Goal: Information Seeking & Learning: Learn about a topic

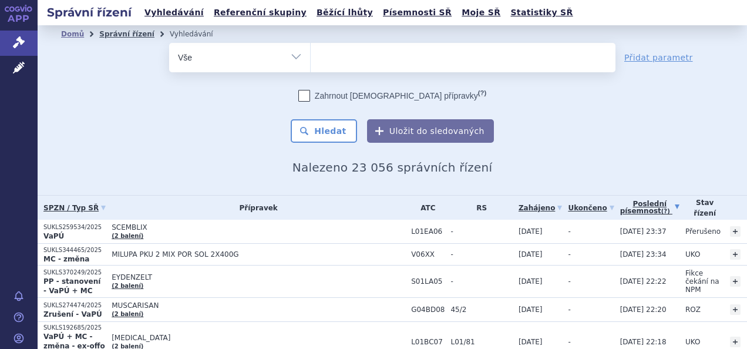
click at [134, 36] on link "Správní řízení" at bounding box center [126, 34] width 55 height 8
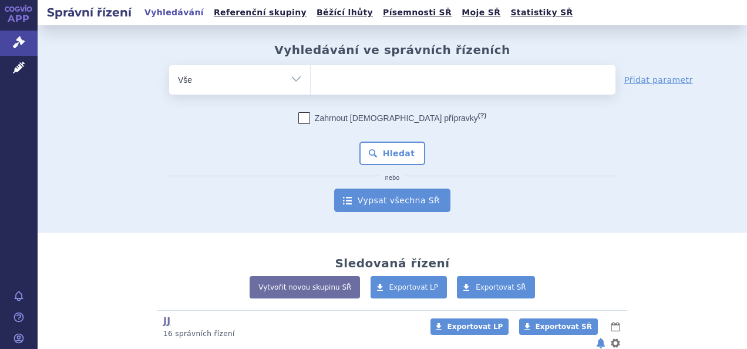
click at [428, 201] on link "Vypsat všechna SŘ" at bounding box center [392, 200] width 116 height 23
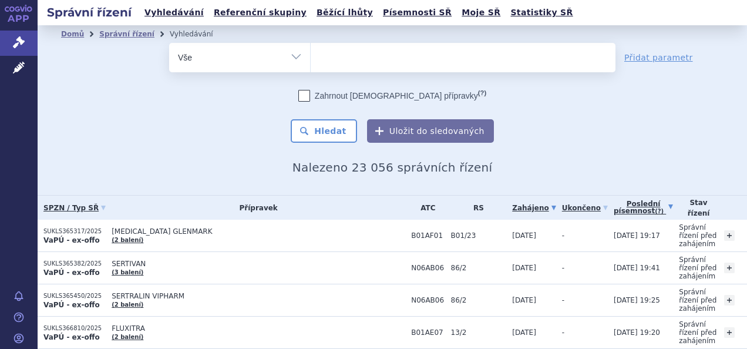
click at [614, 197] on link "Poslední písemnost (?)" at bounding box center [643, 208] width 59 height 24
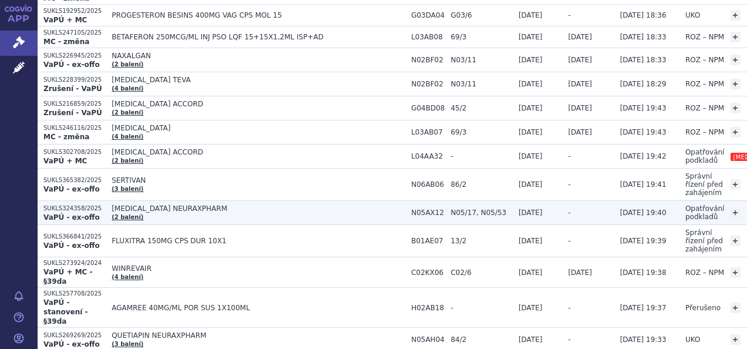
scroll to position [1468, 0]
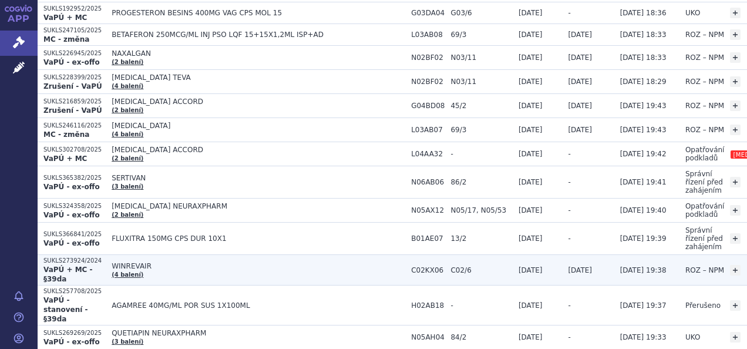
click at [201, 255] on td "WINREVAIR (4 balení)" at bounding box center [255, 270] width 299 height 31
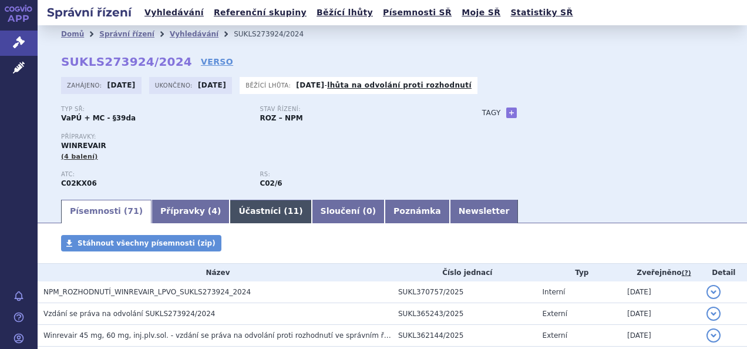
click at [230, 213] on link "Účastníci ( 11 )" at bounding box center [271, 211] width 82 height 23
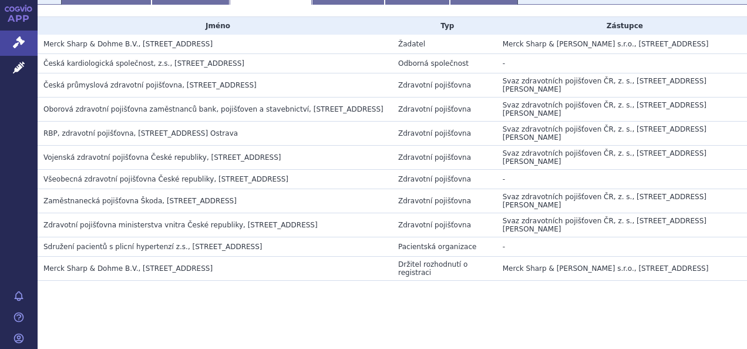
scroll to position [220, 0]
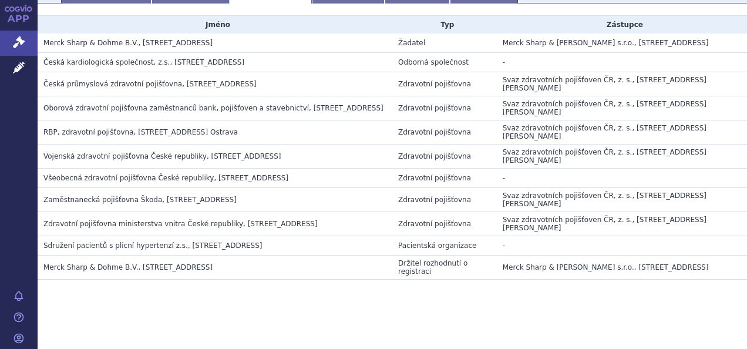
drag, startPoint x: 156, startPoint y: 247, endPoint x: 257, endPoint y: 242, distance: 101.1
click at [257, 242] on span "Sdružení pacientů s plicní hypertenzí z.s., Bělehradská 7/13, Praha 4 Nusle, CZ" at bounding box center [152, 245] width 219 height 8
